Goal: Task Accomplishment & Management: Use online tool/utility

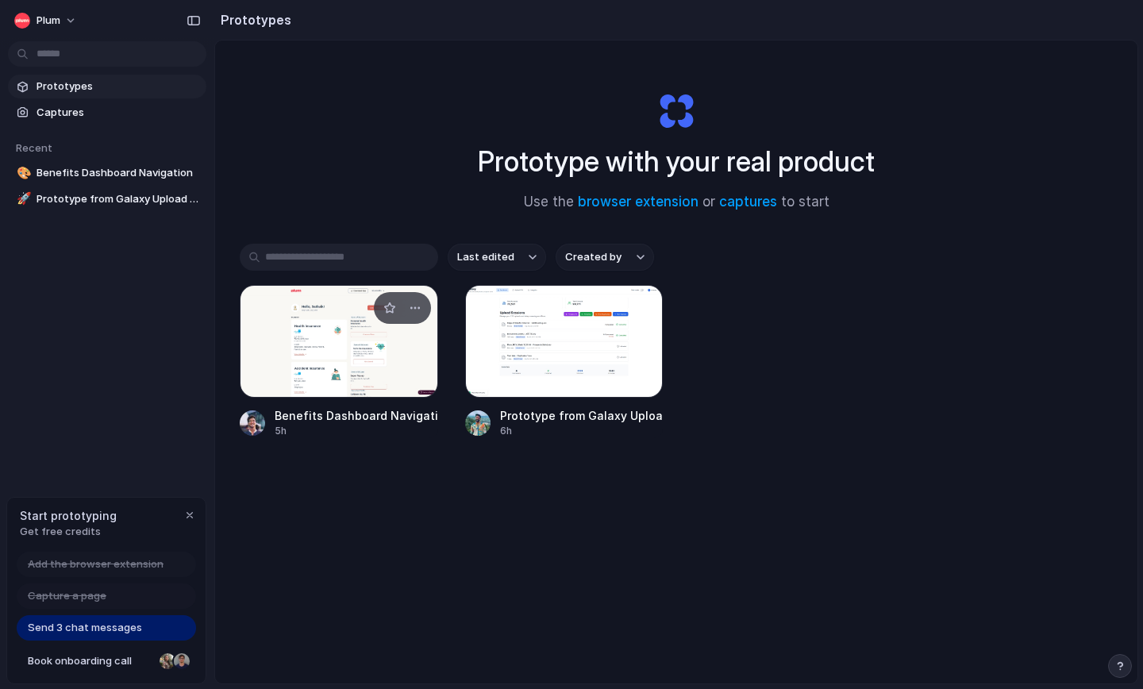
click at [386, 359] on div at bounding box center [339, 341] width 198 height 113
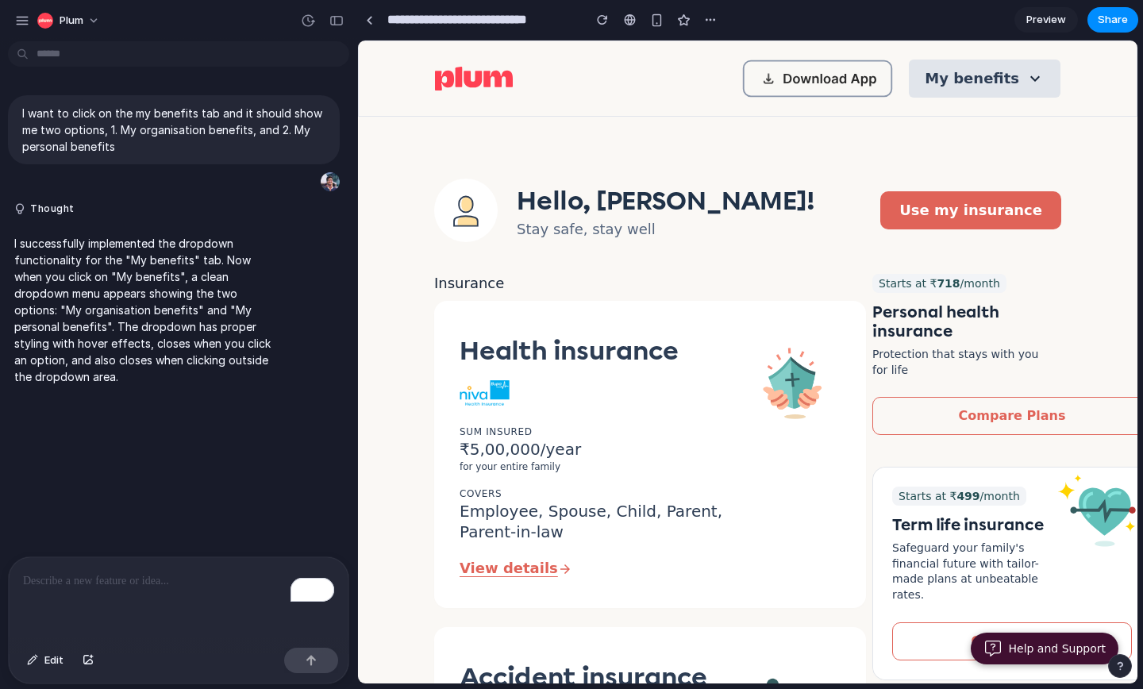
click at [995, 70] on button "My benefits" at bounding box center [985, 79] width 152 height 38
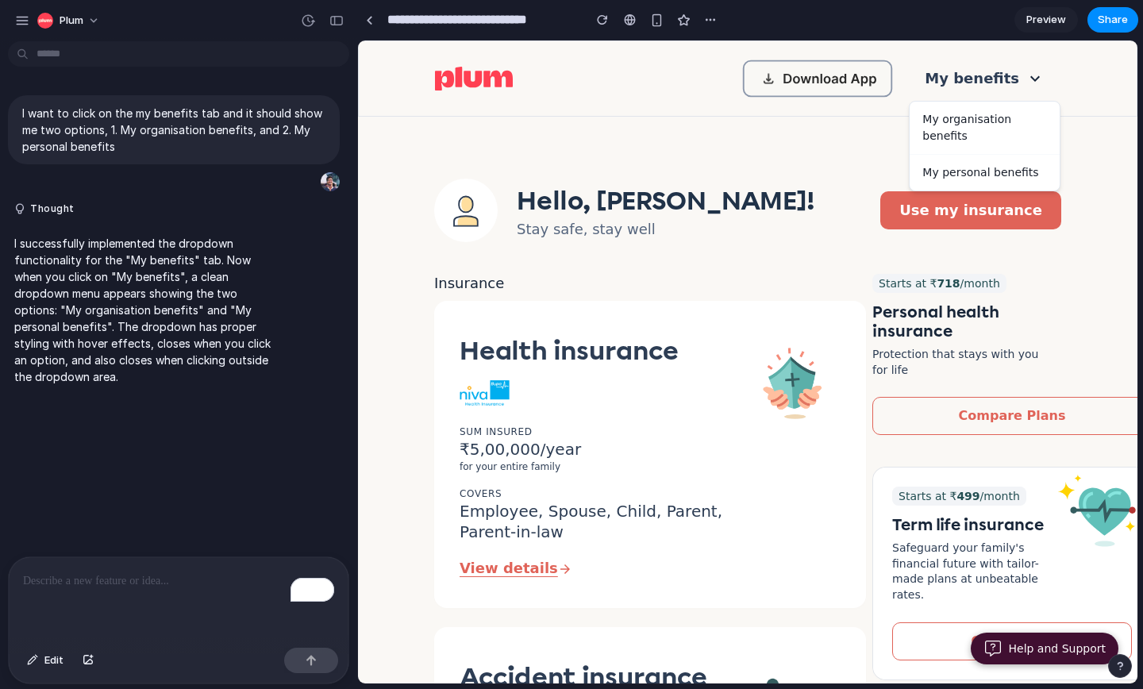
click at [166, 593] on div "To enrich screen reader interactions, please activate Accessibility in Grammarl…" at bounding box center [179, 599] width 340 height 84
click at [339, 19] on div "button" at bounding box center [336, 20] width 14 height 11
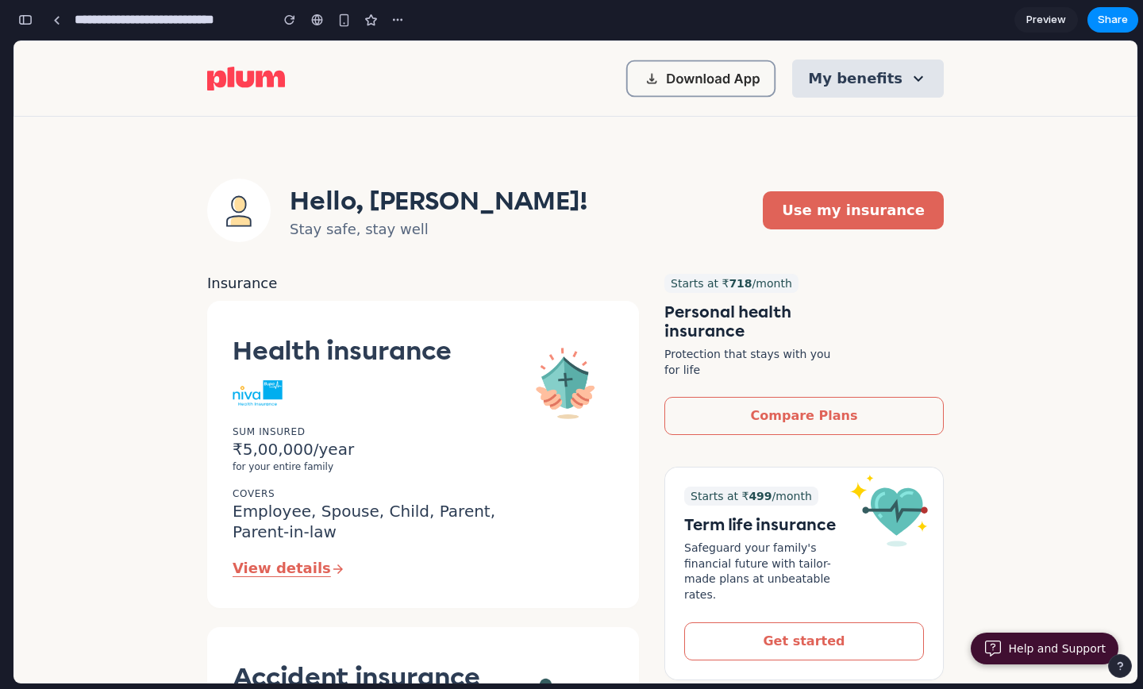
click at [882, 73] on button "My benefits" at bounding box center [868, 79] width 152 height 38
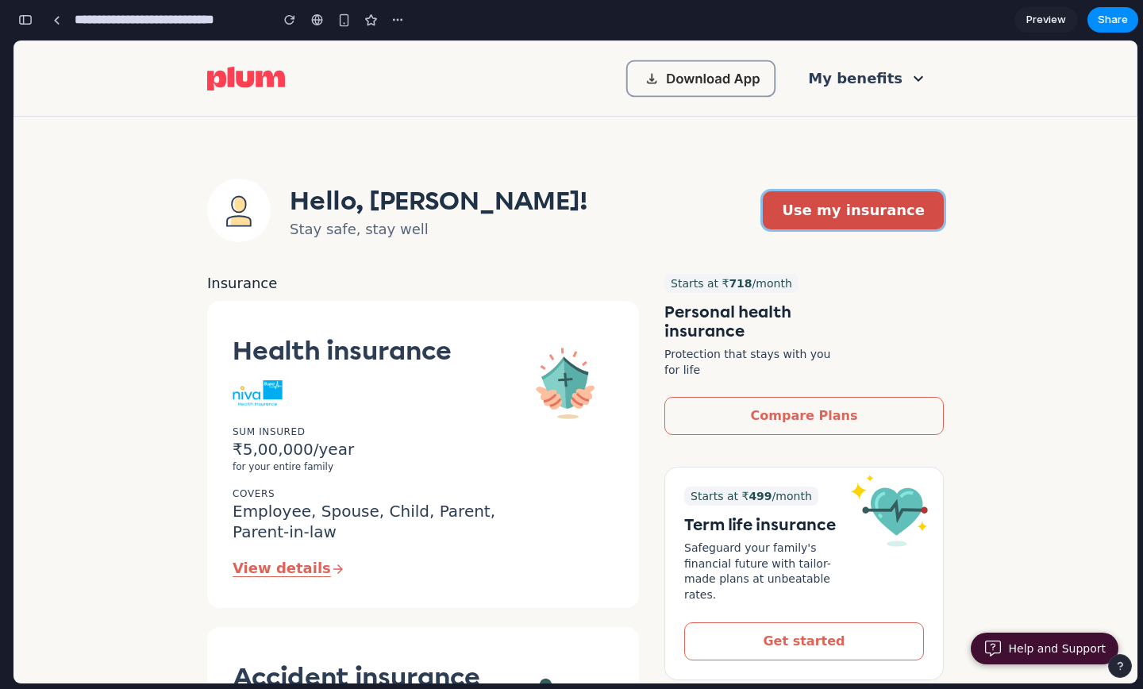
click at [875, 215] on button "Use my insurance" at bounding box center [853, 210] width 181 height 38
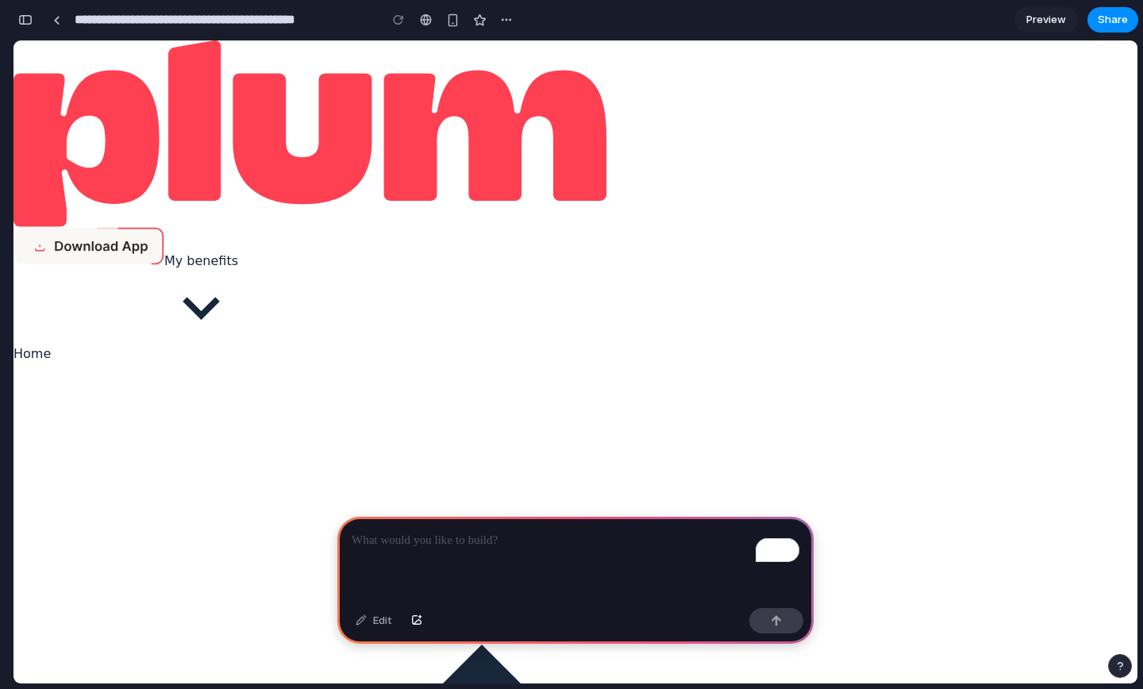
click at [388, 551] on div "To enrich screen reader interactions, please activate Accessibility in Grammarl…" at bounding box center [575, 559] width 476 height 85
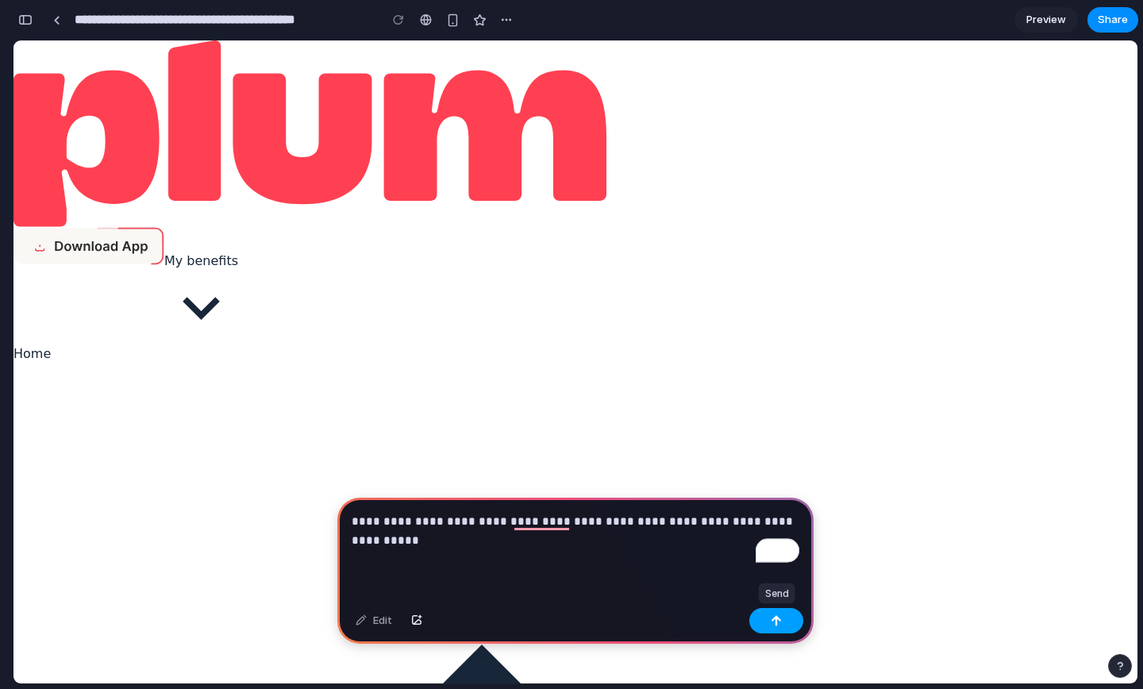
click at [783, 621] on button "button" at bounding box center [776, 620] width 54 height 25
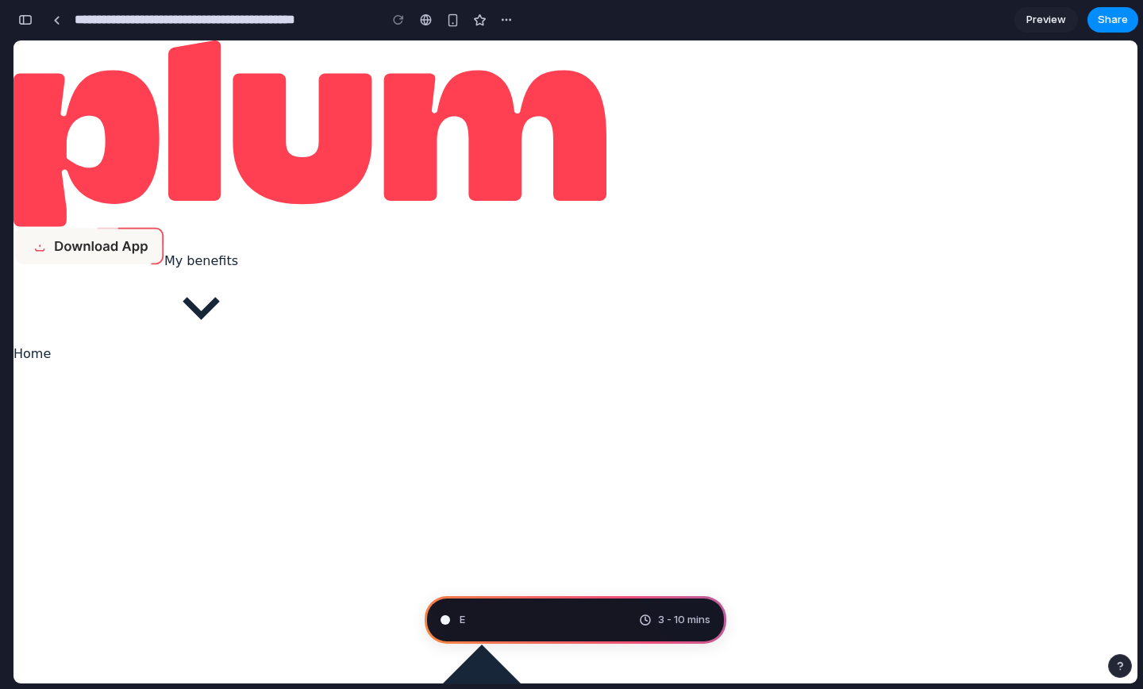
click at [25, 14] on div "button" at bounding box center [25, 19] width 14 height 11
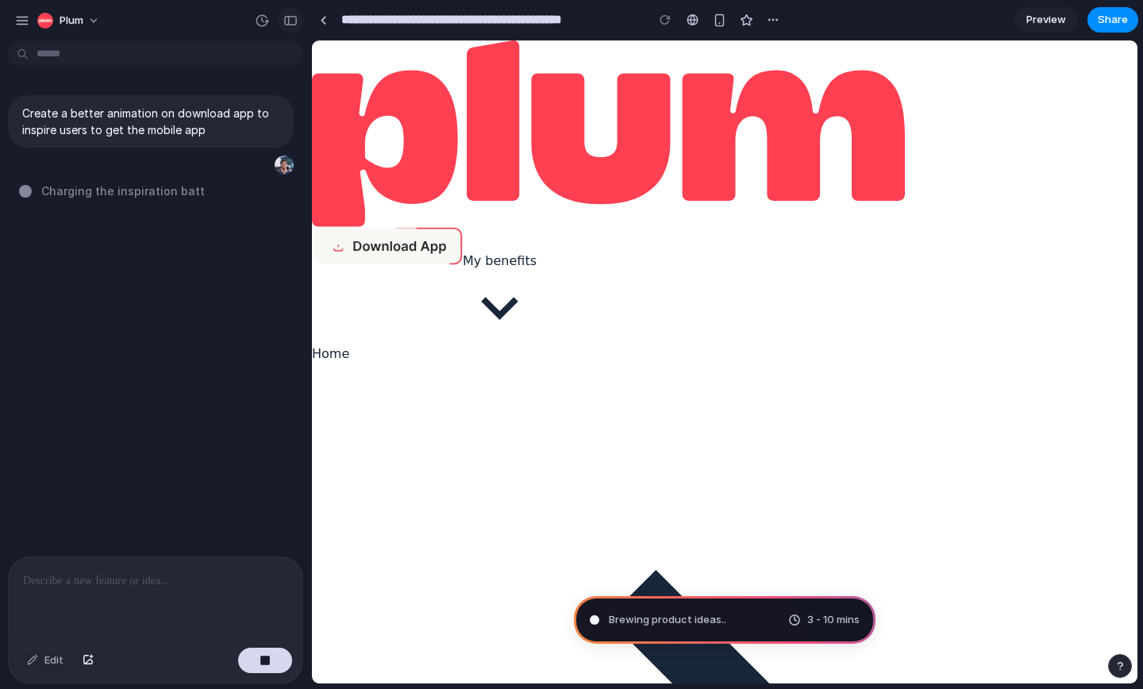
click at [295, 21] on div "button" at bounding box center [290, 20] width 14 height 11
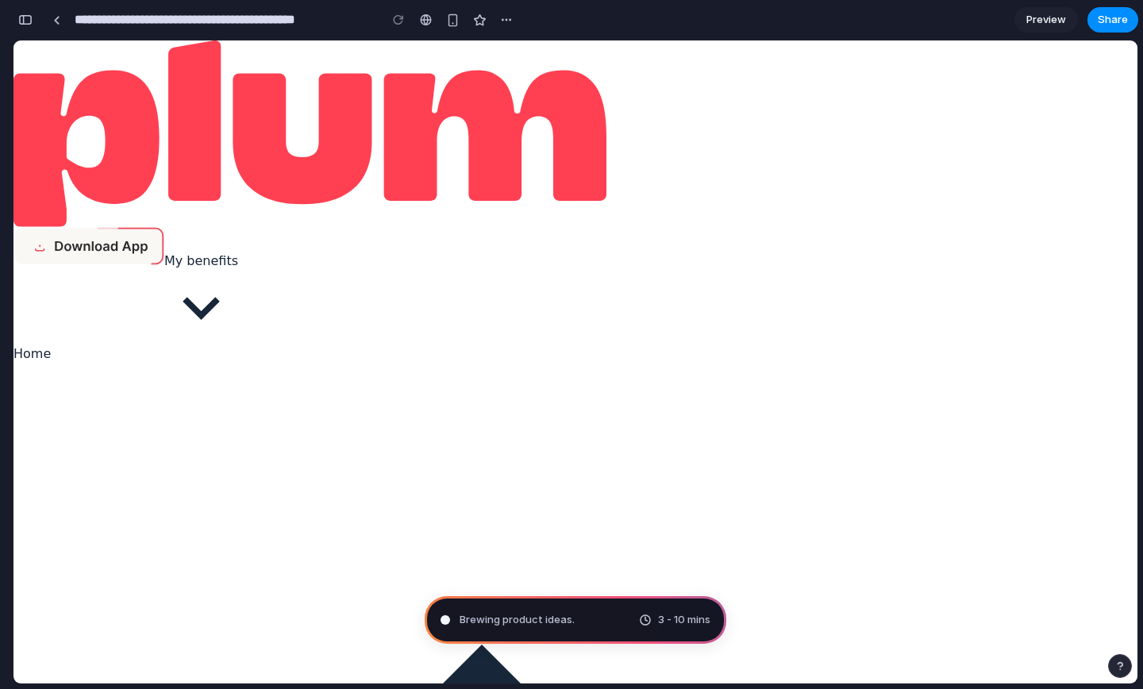
type input "**********"
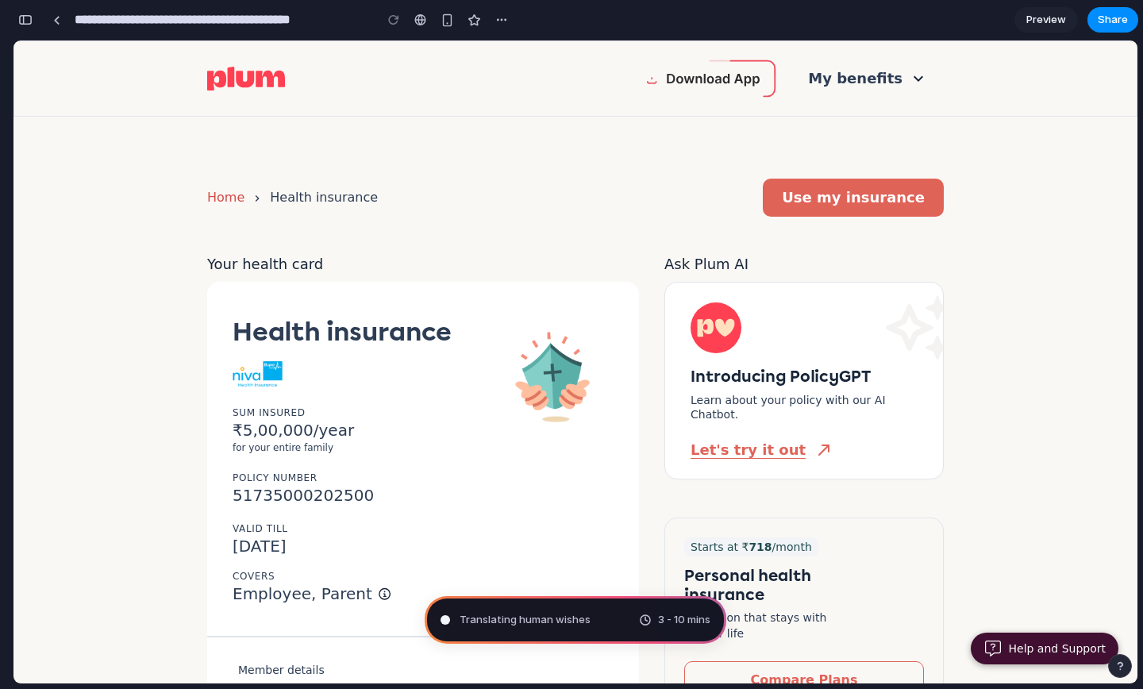
scroll to position [487, 0]
click at [166, 306] on div "Home Health insurance Use my insurance Your health card Health insurance Sum In…" at bounding box center [575, 643] width 889 height 928
click at [29, 16] on div "button" at bounding box center [25, 19] width 14 height 11
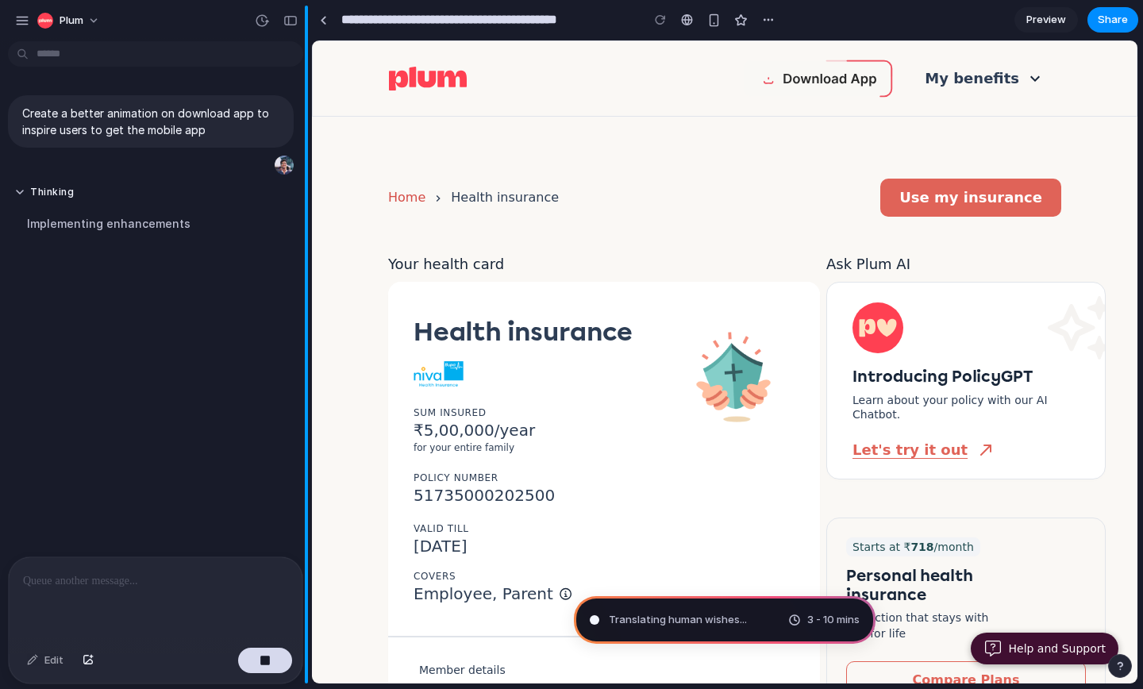
scroll to position [0, 0]
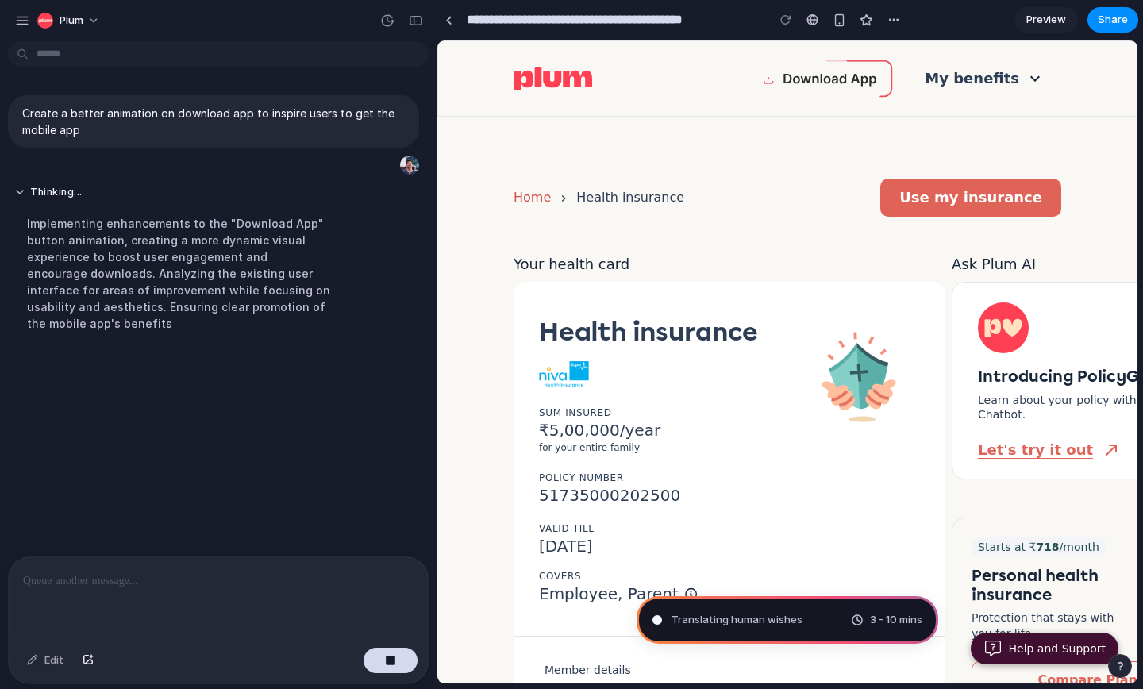
drag, startPoint x: 307, startPoint y: 158, endPoint x: 486, endPoint y: 156, distance: 179.4
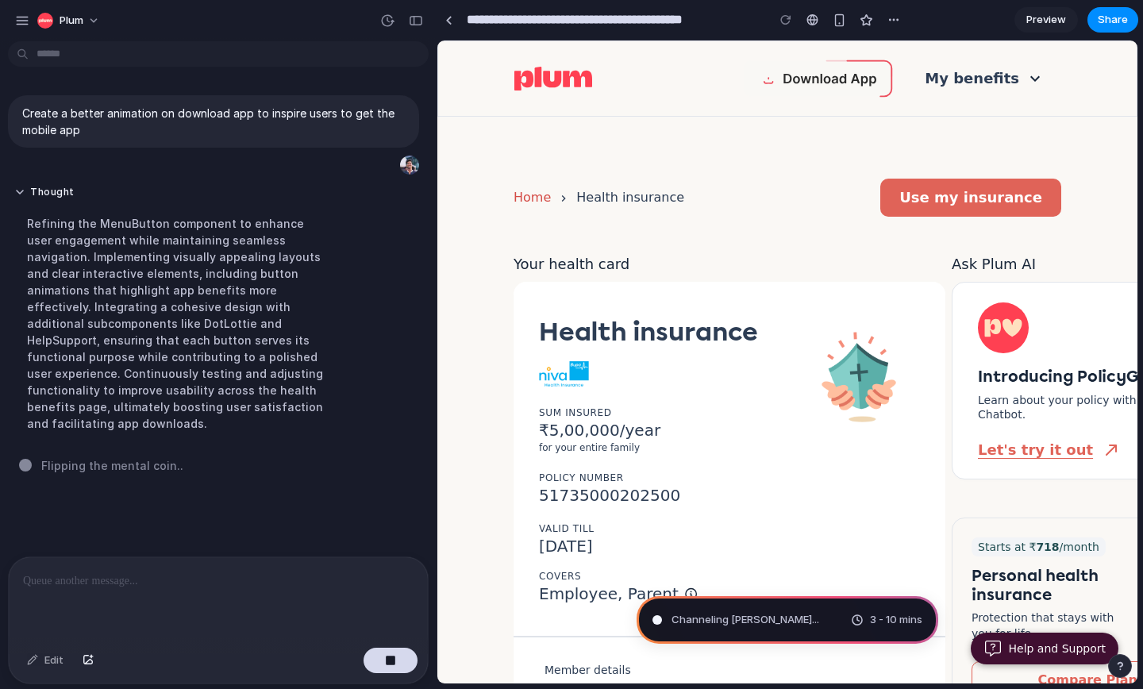
click at [117, 225] on div "Refining the MenuButton component to enhance user engagement while maintaining …" at bounding box center [178, 324] width 329 height 236
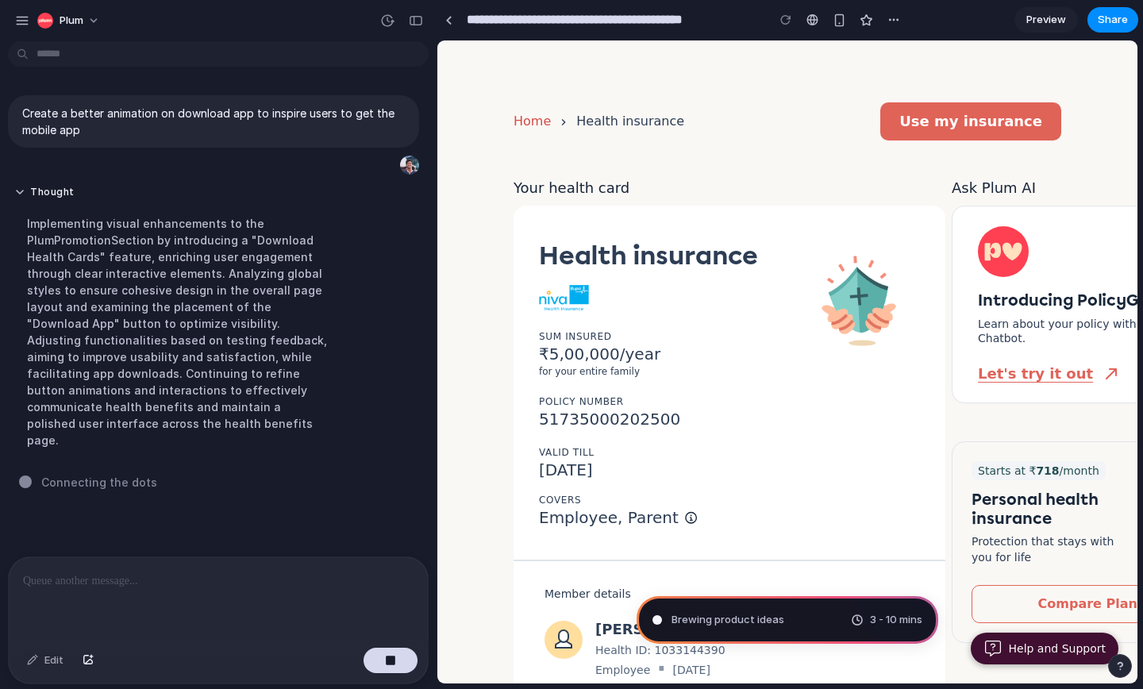
scroll to position [88, 0]
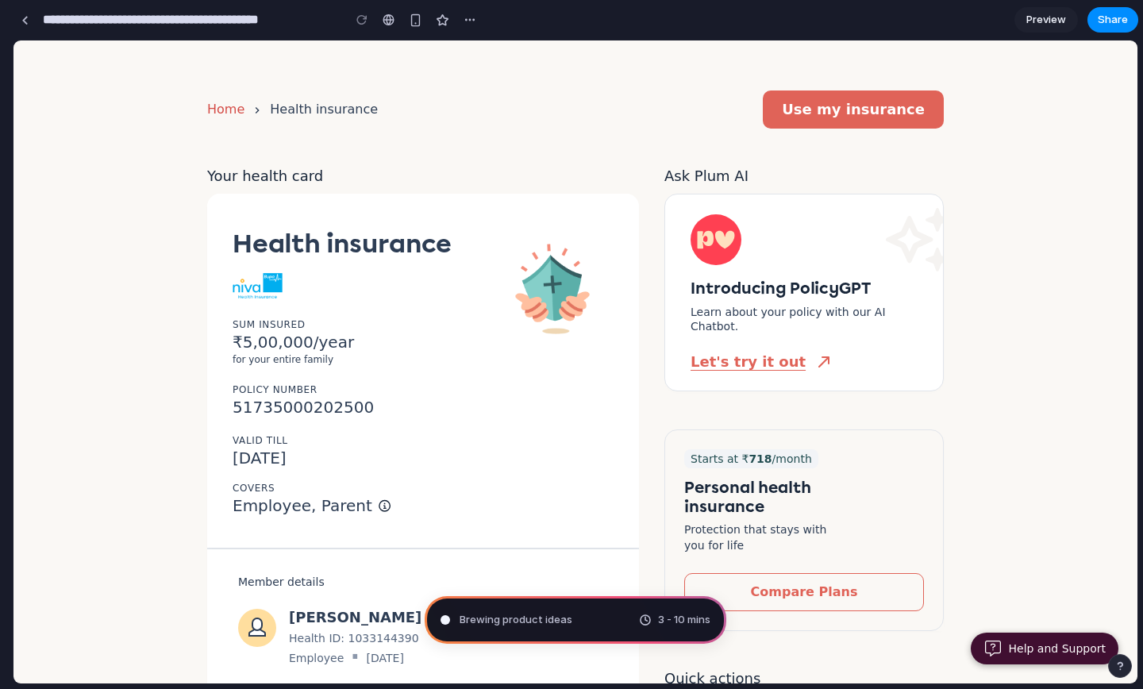
drag, startPoint x: 435, startPoint y: 279, endPoint x: 0, endPoint y: 279, distance: 434.9
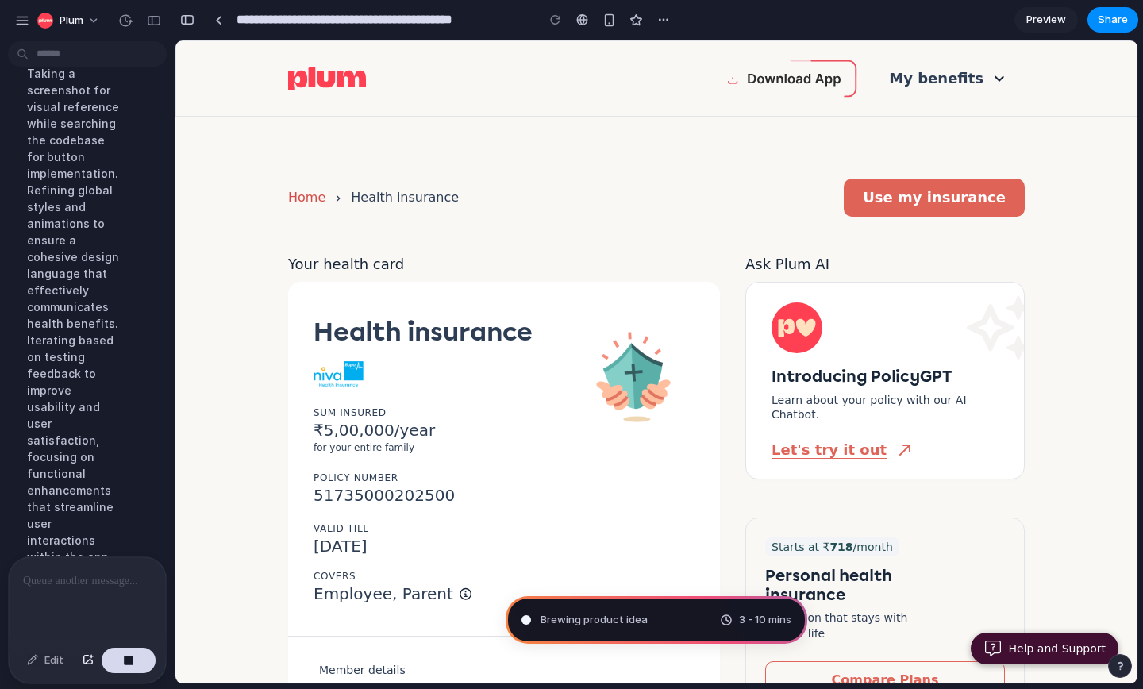
scroll to position [404, 0]
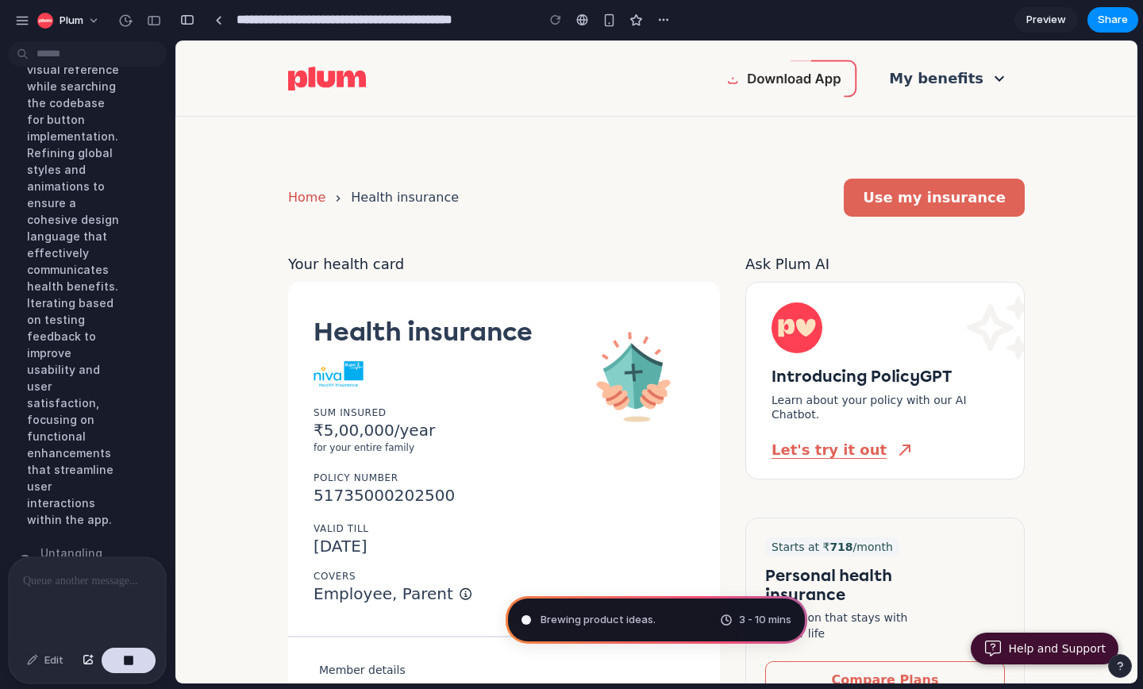
click at [408, 431] on p "₹5,00,000/year" at bounding box center [439, 430] width 252 height 21
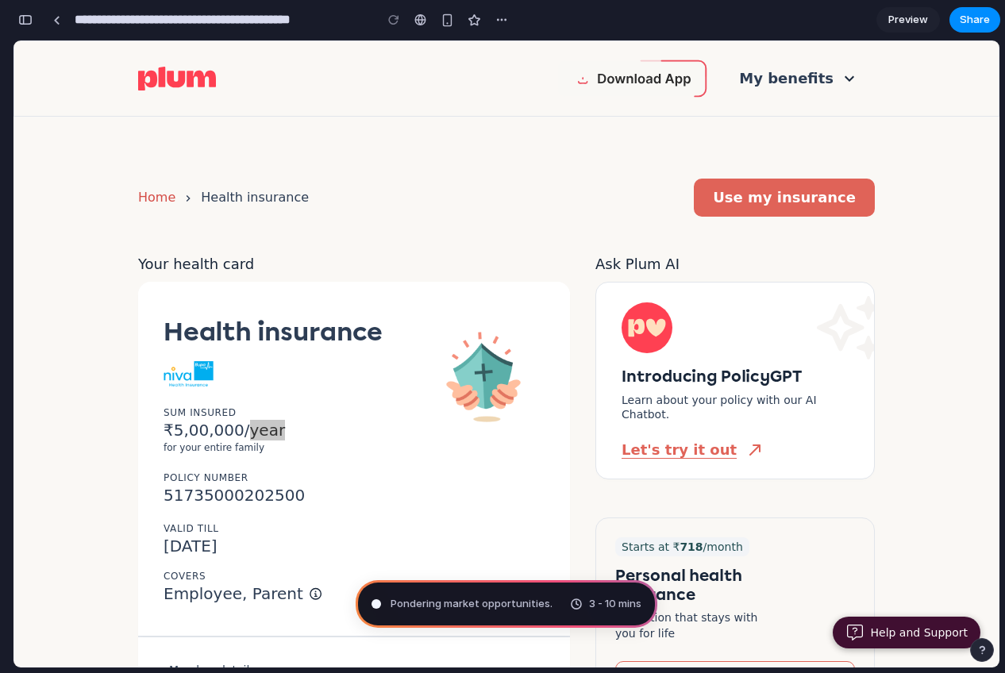
scroll to position [503, 0]
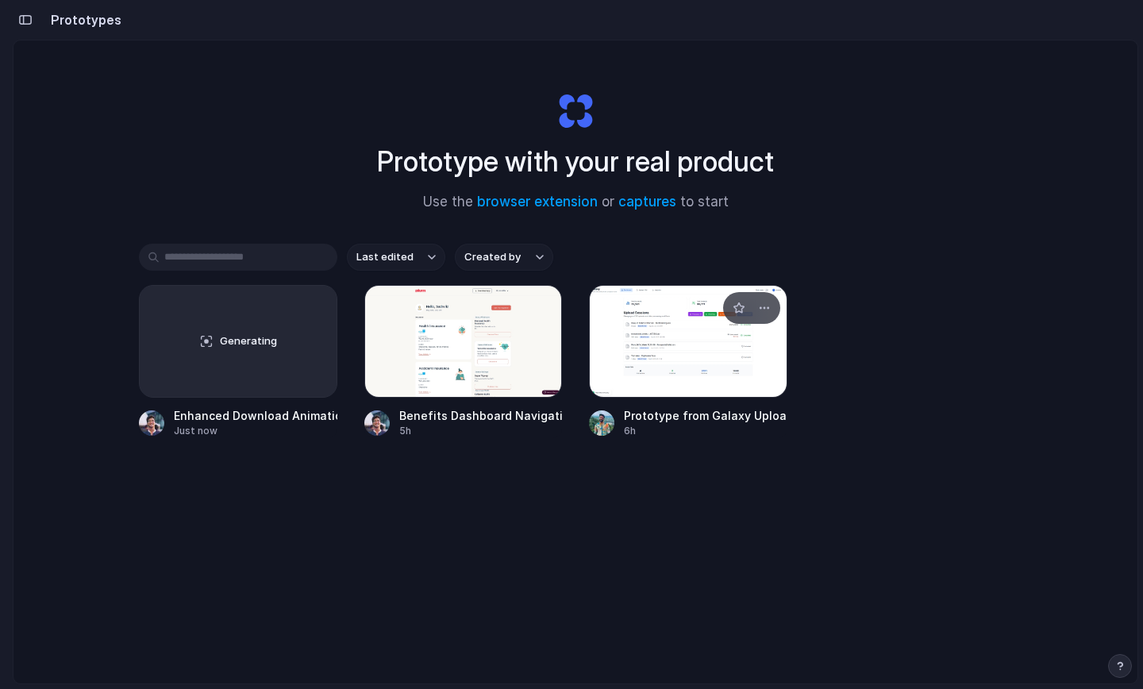
click at [687, 339] on div at bounding box center [688, 341] width 198 height 113
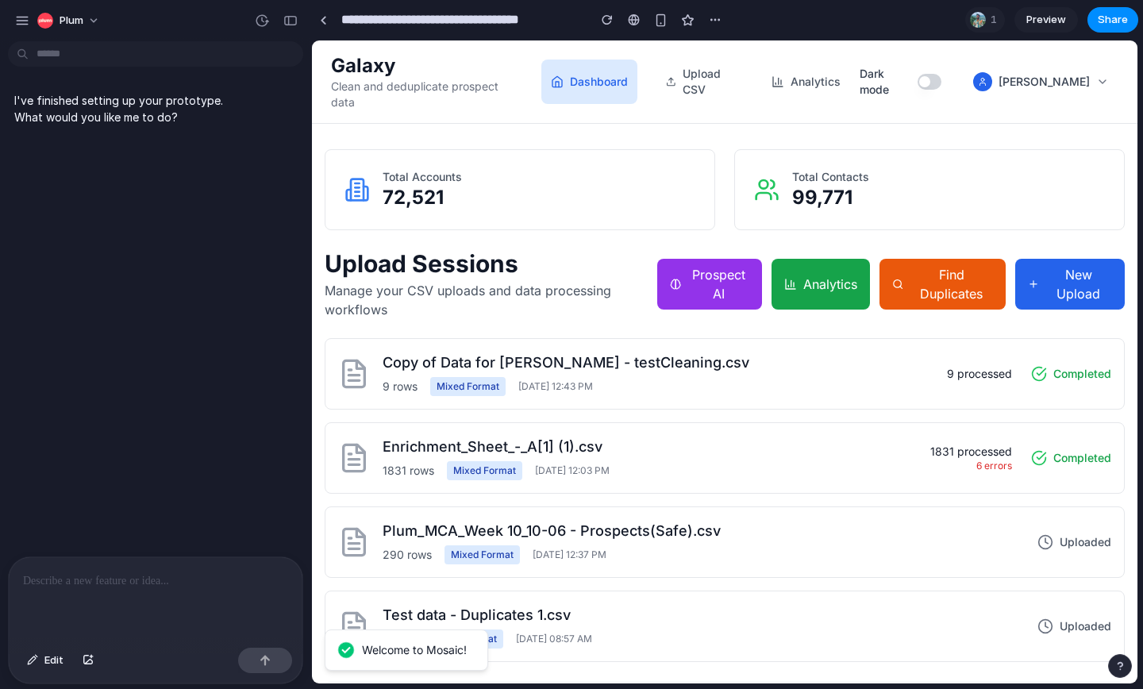
drag, startPoint x: 355, startPoint y: 149, endPoint x: 311, endPoint y: 140, distance: 44.5
